Goal: Transaction & Acquisition: Purchase product/service

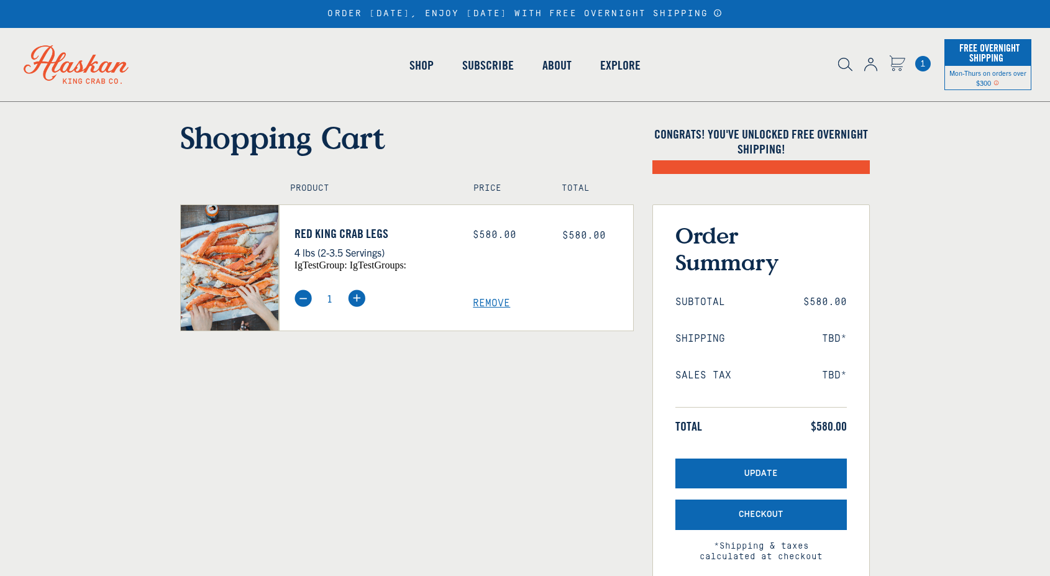
select select "40826592231503"
select select "40826730905679"
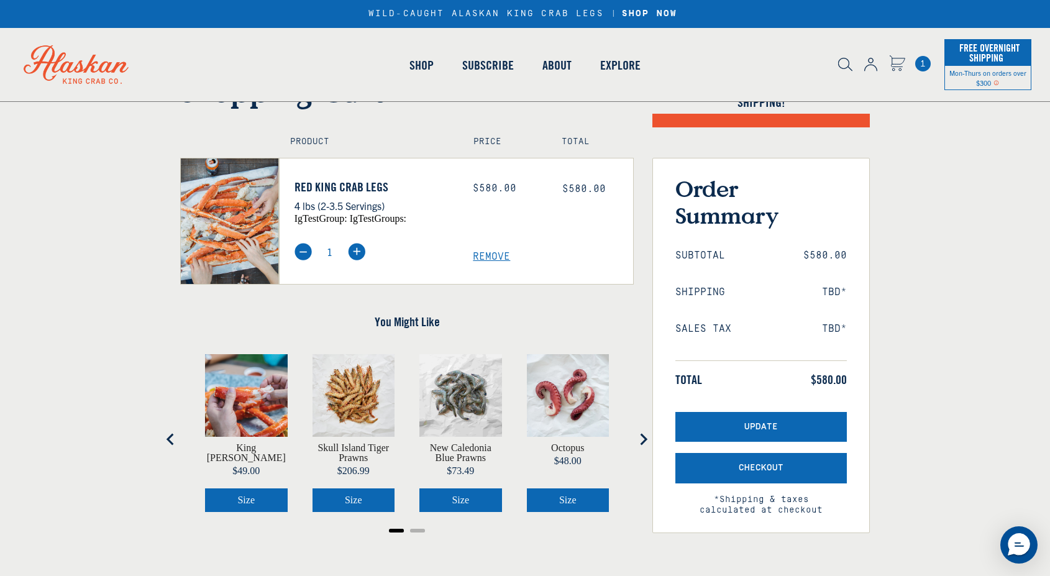
scroll to position [130, 0]
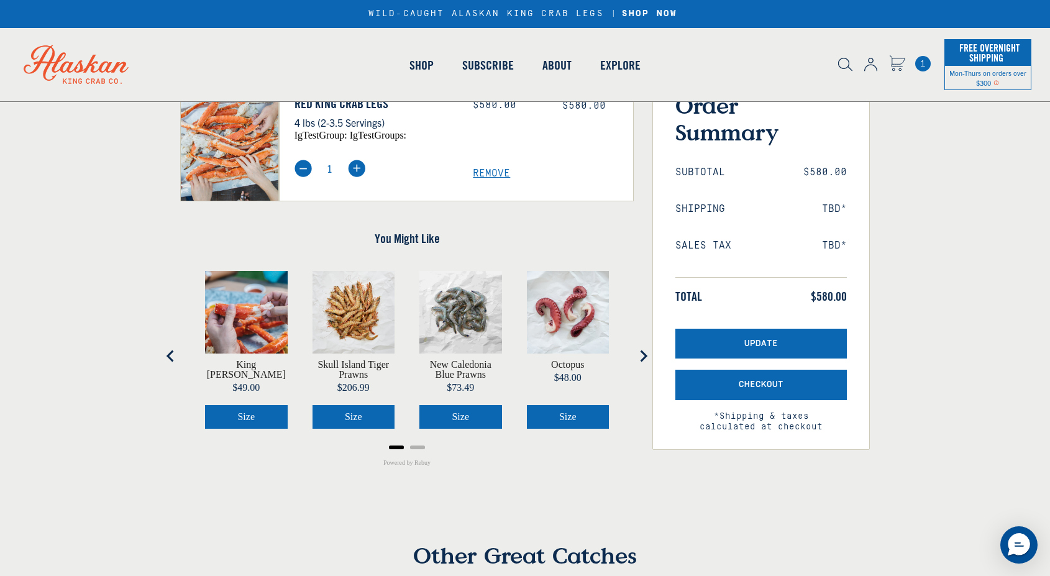
click at [181, 341] on div "King Crab Knuckles Price $49.00 Size Skull Island Tiger Prawns Price $206.99 Si…" at bounding box center [406, 355] width 453 height 195
click at [178, 357] on button "Go to last slide" at bounding box center [170, 355] width 25 height 25
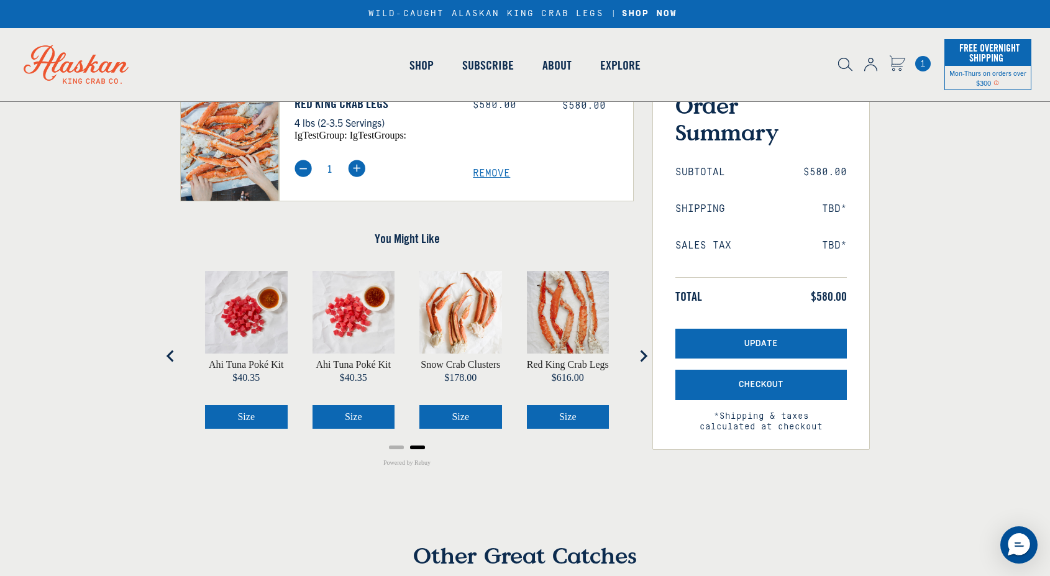
click at [178, 357] on button "Previous slide" at bounding box center [170, 355] width 25 height 25
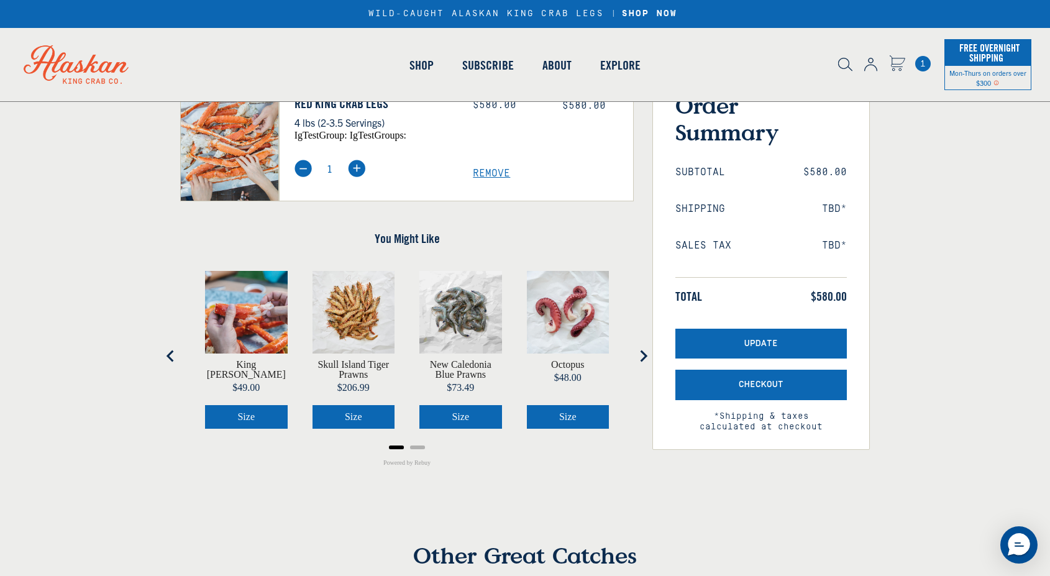
click at [641, 355] on icon "Next slide" at bounding box center [643, 356] width 12 height 12
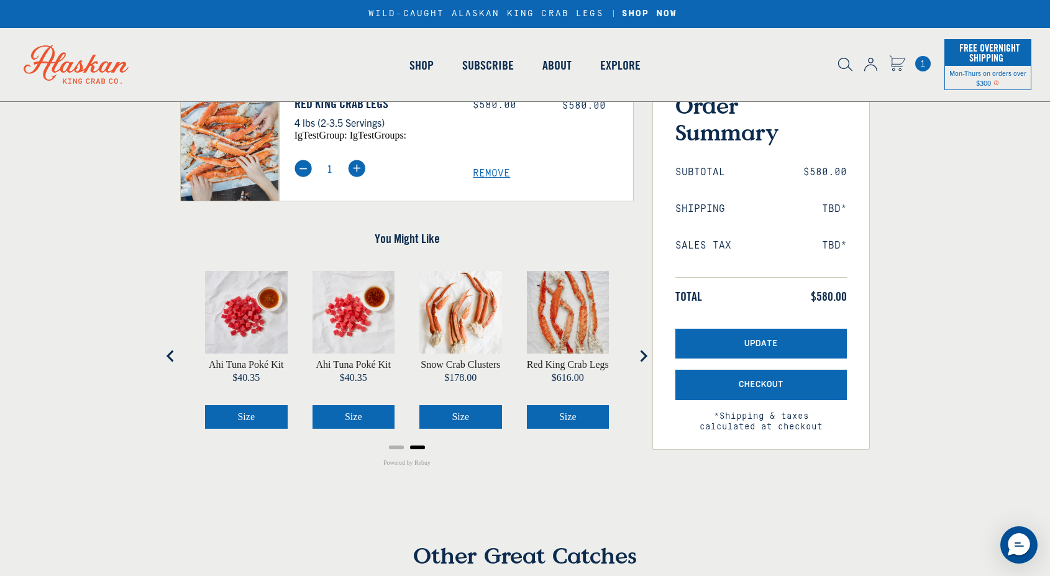
click at [168, 360] on icon "Previous slide" at bounding box center [171, 356] width 12 height 12
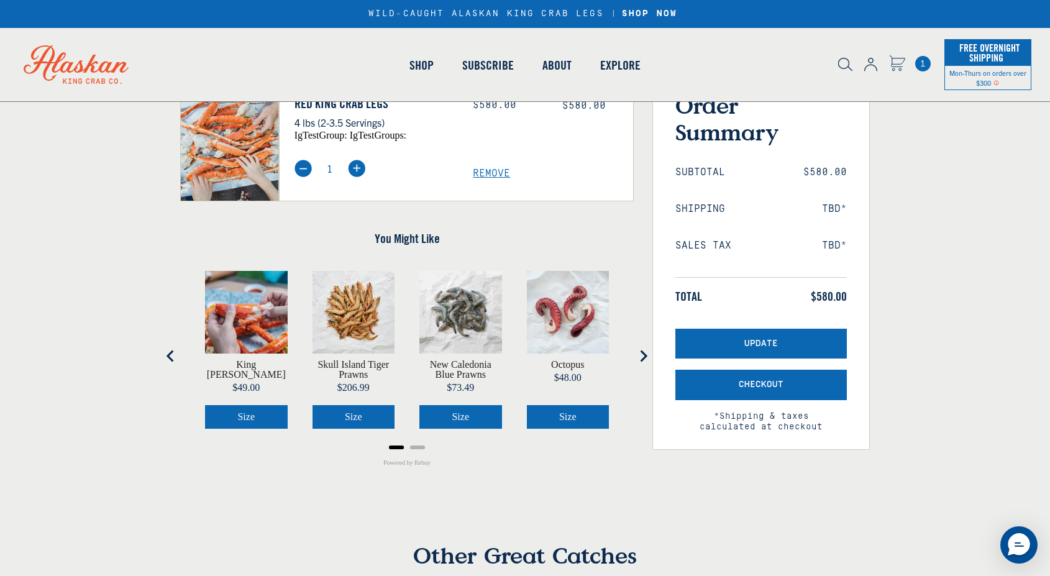
click at [168, 360] on icon "Go to last slide" at bounding box center [171, 356] width 12 height 12
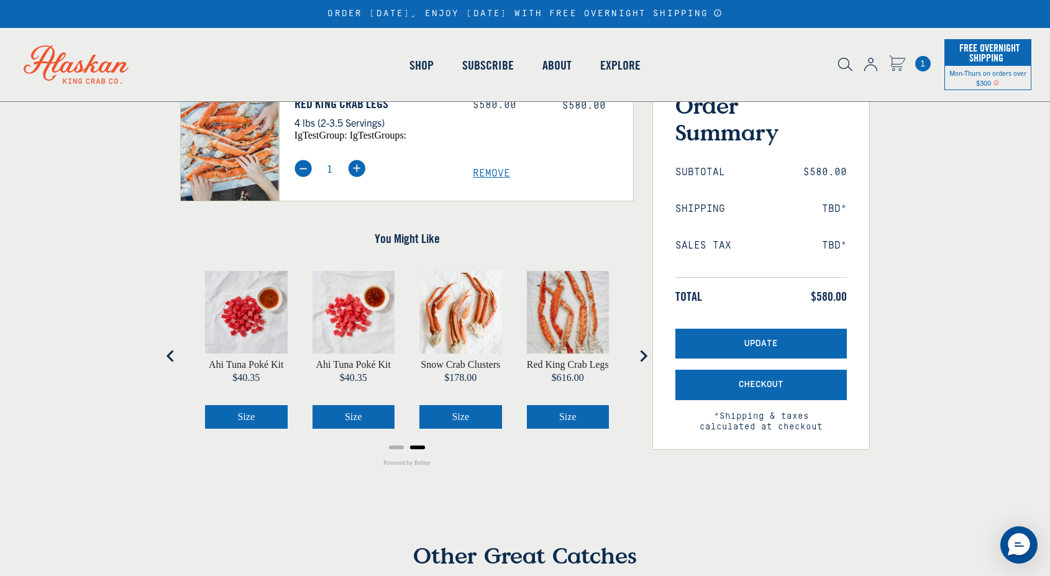
click at [168, 360] on icon "Previous slide" at bounding box center [171, 356] width 12 height 12
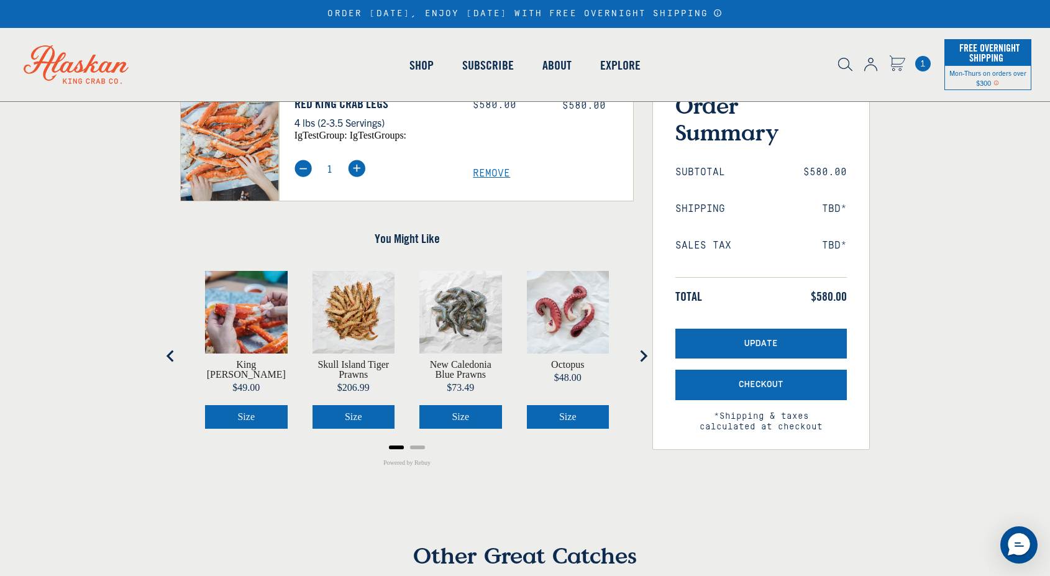
click at [168, 360] on icon "Go to last slide" at bounding box center [171, 356] width 12 height 12
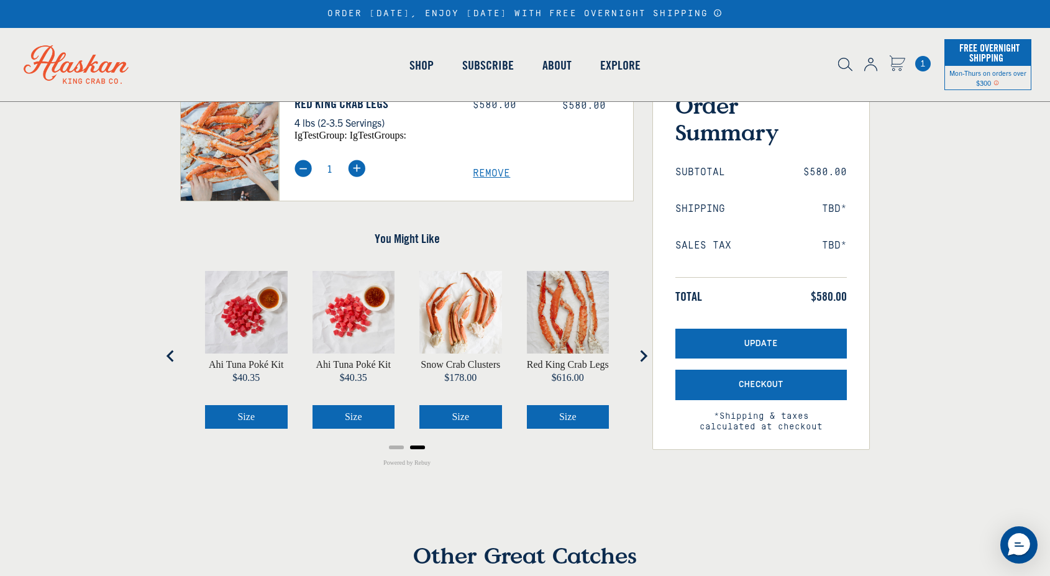
click at [168, 360] on icon "Go to last slide" at bounding box center [171, 356] width 12 height 12
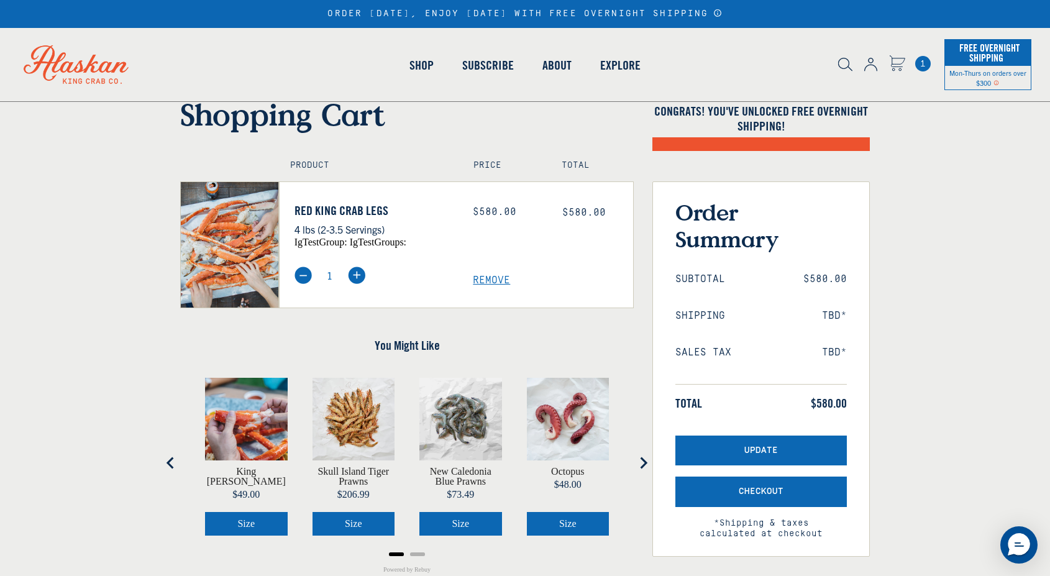
scroll to position [0, 0]
